Goal: Task Accomplishment & Management: Use online tool/utility

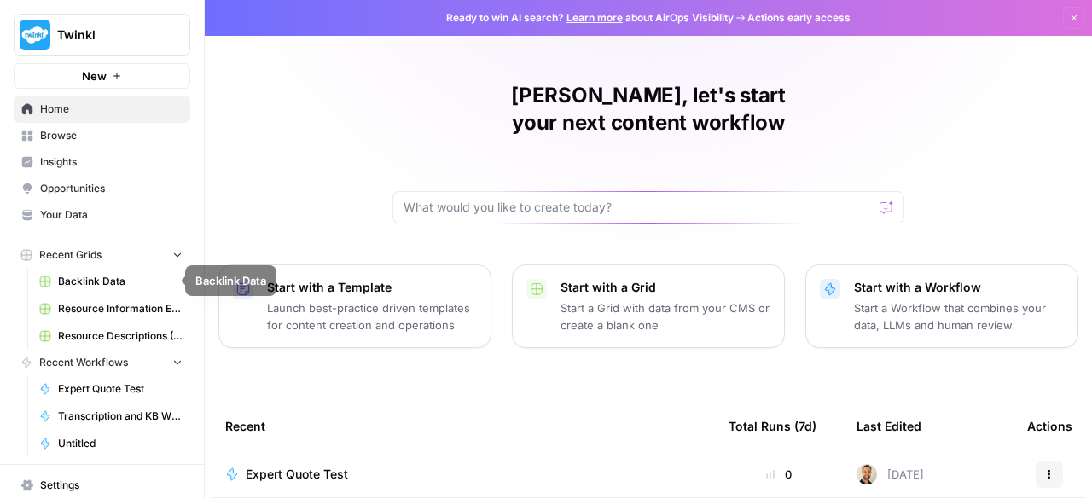
click at [89, 277] on span "Backlink Data" at bounding box center [120, 281] width 125 height 15
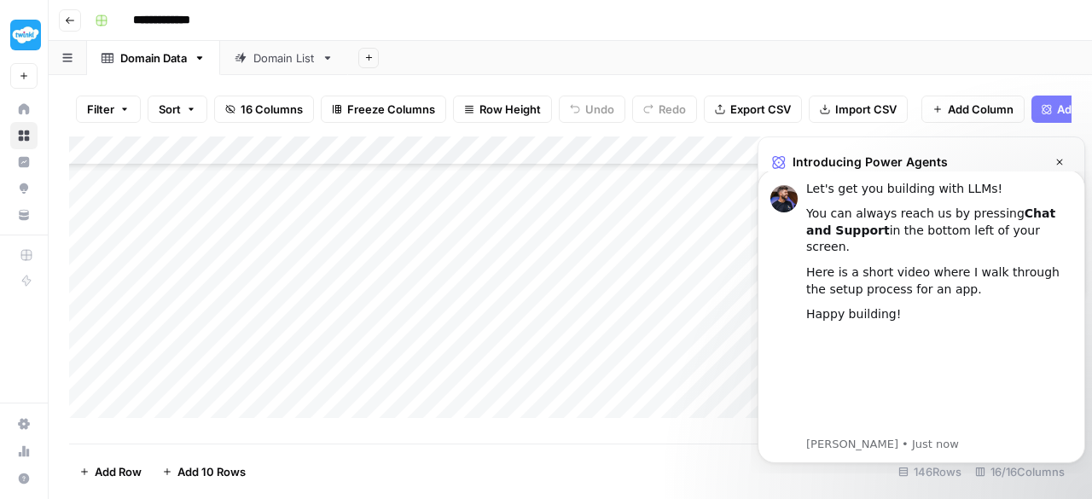
scroll to position [161, 0]
click at [673, 238] on div "Add Column" at bounding box center [570, 284] width 1003 height 294
click at [657, 242] on div "Add Column" at bounding box center [570, 284] width 1003 height 294
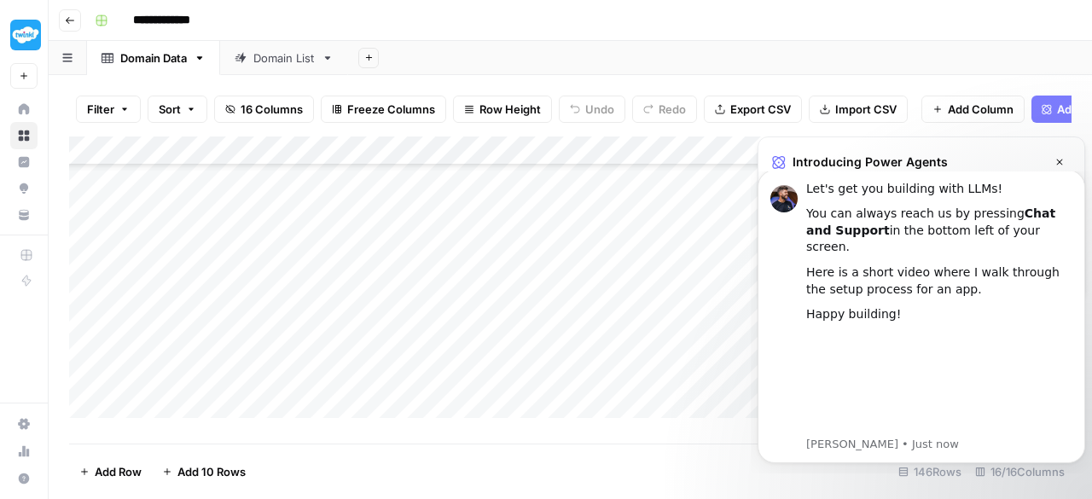
click at [678, 306] on div "Add Column" at bounding box center [570, 284] width 1003 height 294
click at [288, 69] on link "Domain List" at bounding box center [284, 58] width 128 height 34
